Goal: Task Accomplishment & Management: Manage account settings

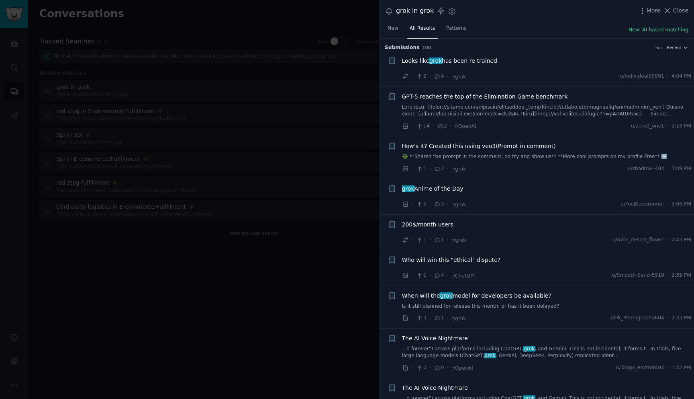
click at [325, 284] on div at bounding box center [347, 199] width 694 height 399
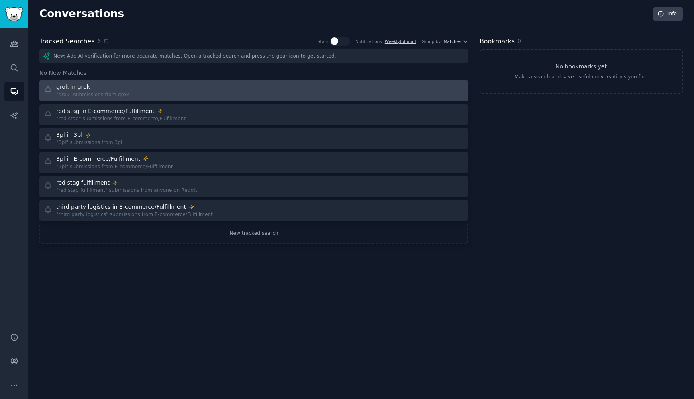
click at [180, 96] on div "grok in grok "grok" submissions from grok" at bounding box center [146, 91] width 205 height 16
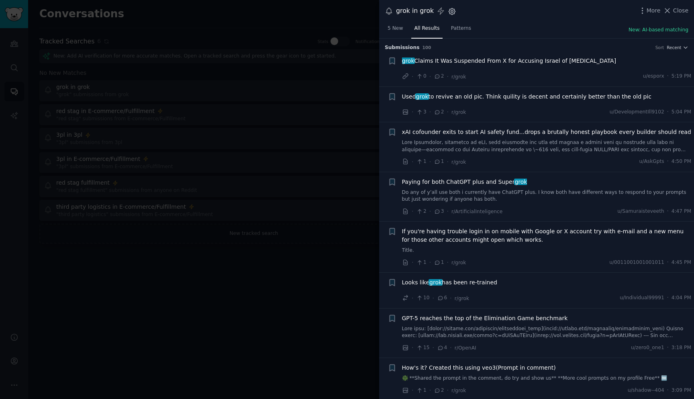
click at [450, 9] on icon "button" at bounding box center [452, 11] width 8 height 8
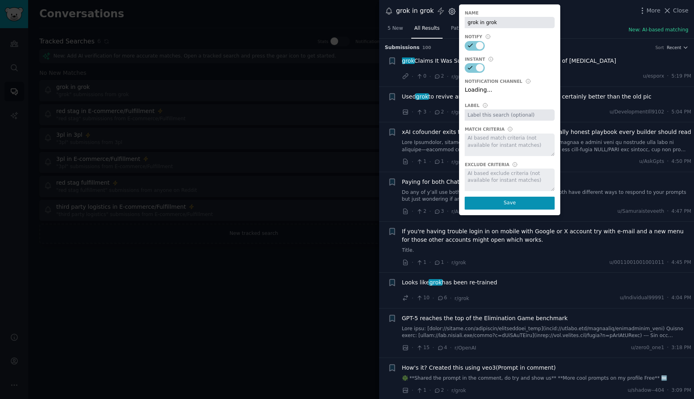
select select "440"
click at [529, 90] on select "Default notification channel Slack: [EMAIL_ADDRESS][DOMAIN_NAME] Email: [EMAIL_…" at bounding box center [510, 91] width 90 height 11
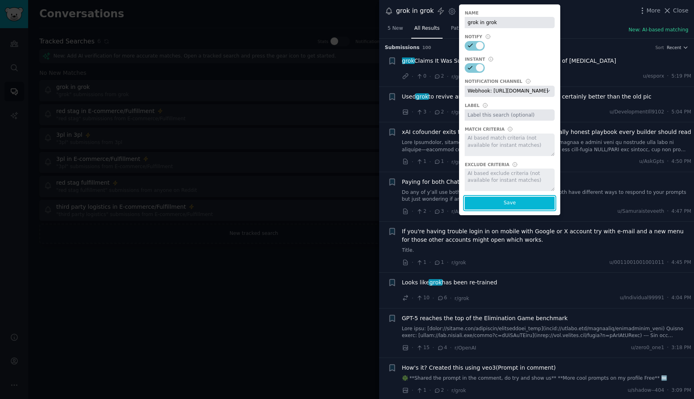
click at [512, 203] on button "Save" at bounding box center [510, 203] width 90 height 13
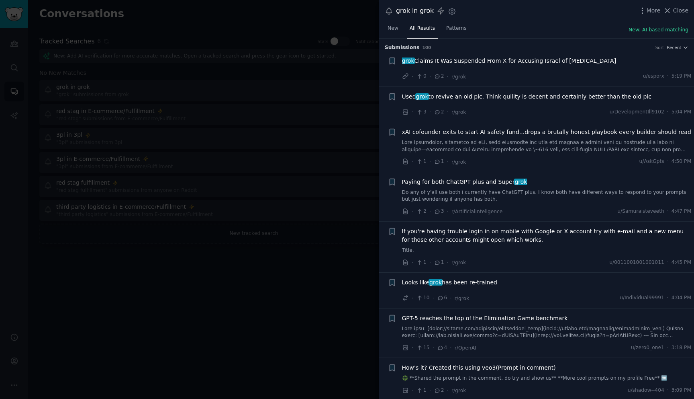
click at [312, 258] on div at bounding box center [347, 199] width 694 height 399
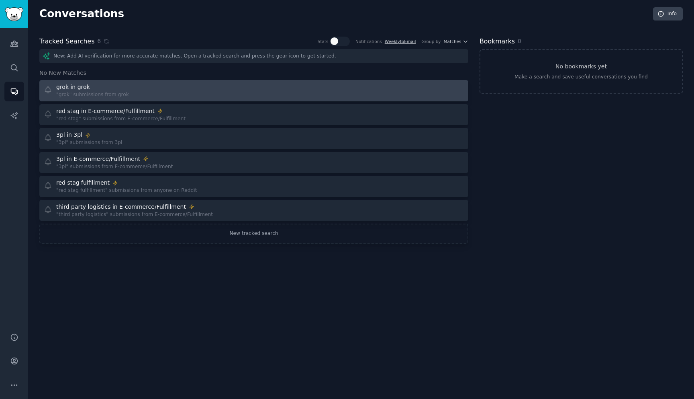
click at [157, 92] on div "grok in grok "grok" submissions from grok" at bounding box center [146, 91] width 205 height 16
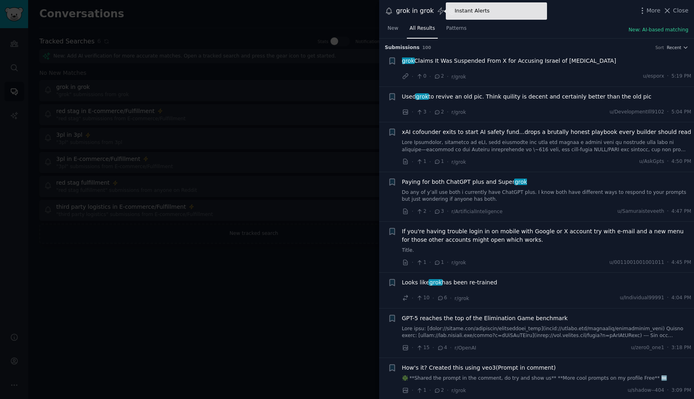
click at [438, 11] on icon at bounding box center [441, 11] width 6 height 7
click at [451, 12] on icon "button" at bounding box center [452, 11] width 8 height 8
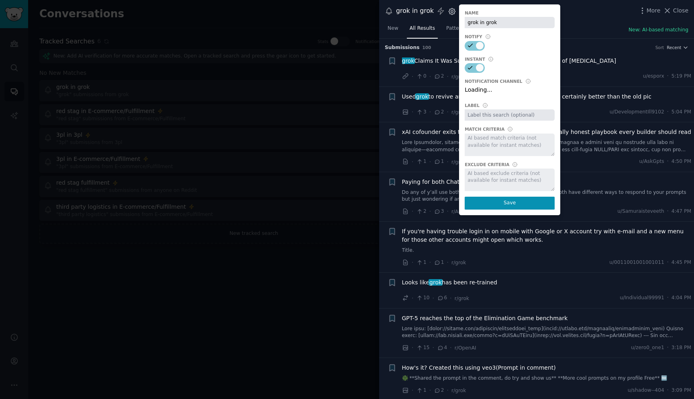
select select "440"
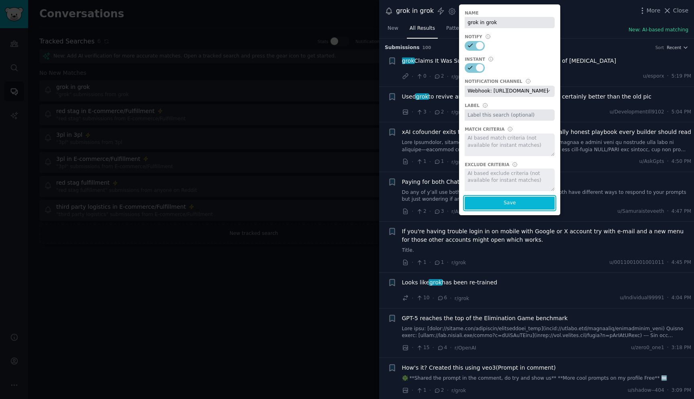
click at [503, 203] on button "Save" at bounding box center [510, 203] width 90 height 13
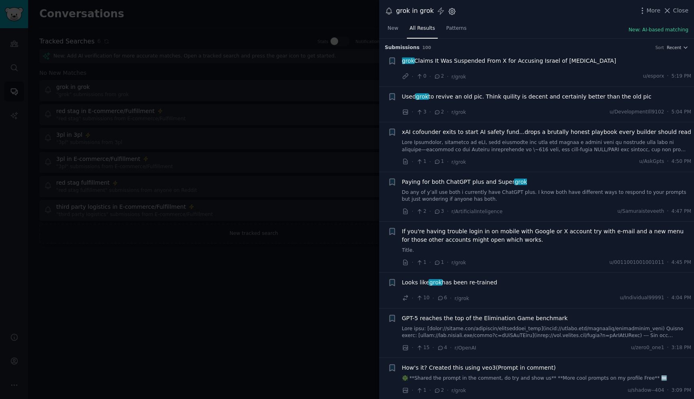
click at [451, 10] on icon "button" at bounding box center [452, 11] width 2 height 2
select select "440"
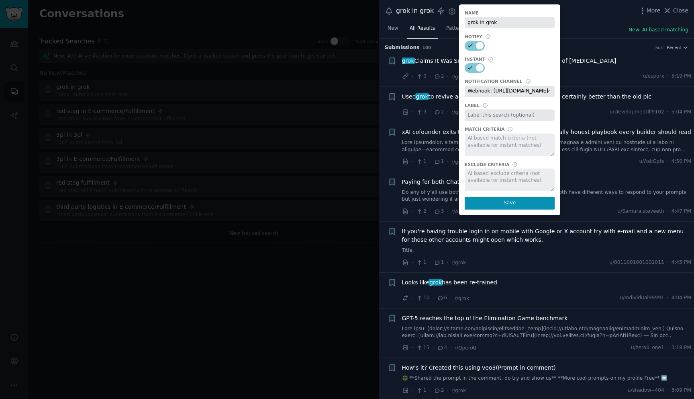
click at [327, 272] on div at bounding box center [347, 199] width 694 height 399
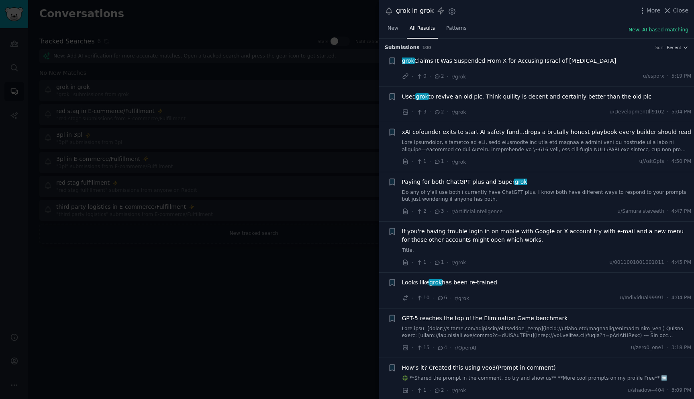
click at [281, 228] on div at bounding box center [347, 199] width 694 height 399
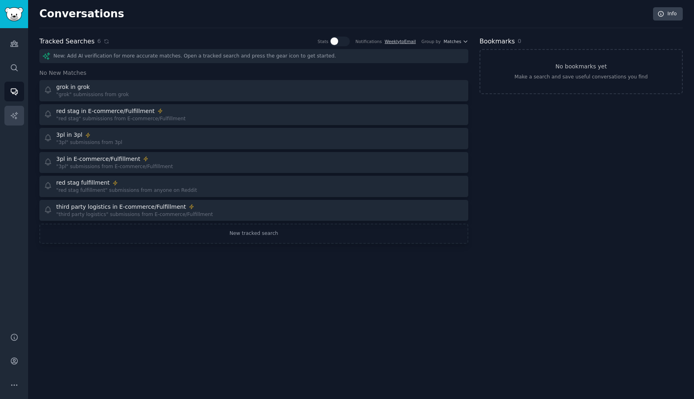
click at [20, 108] on link "AI Reports" at bounding box center [14, 116] width 20 height 20
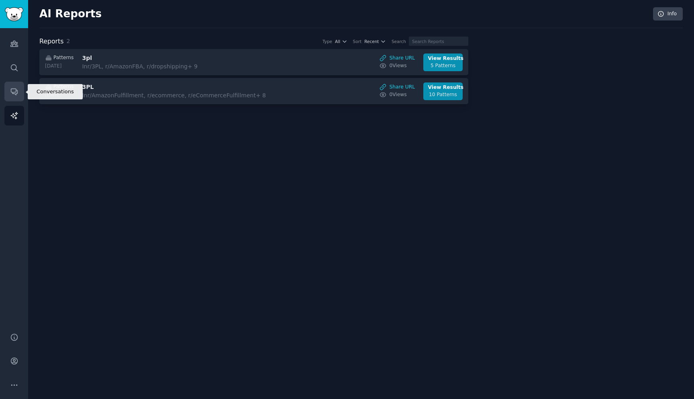
click at [15, 86] on link "Conversations" at bounding box center [14, 92] width 20 height 20
